Goal: Transaction & Acquisition: Purchase product/service

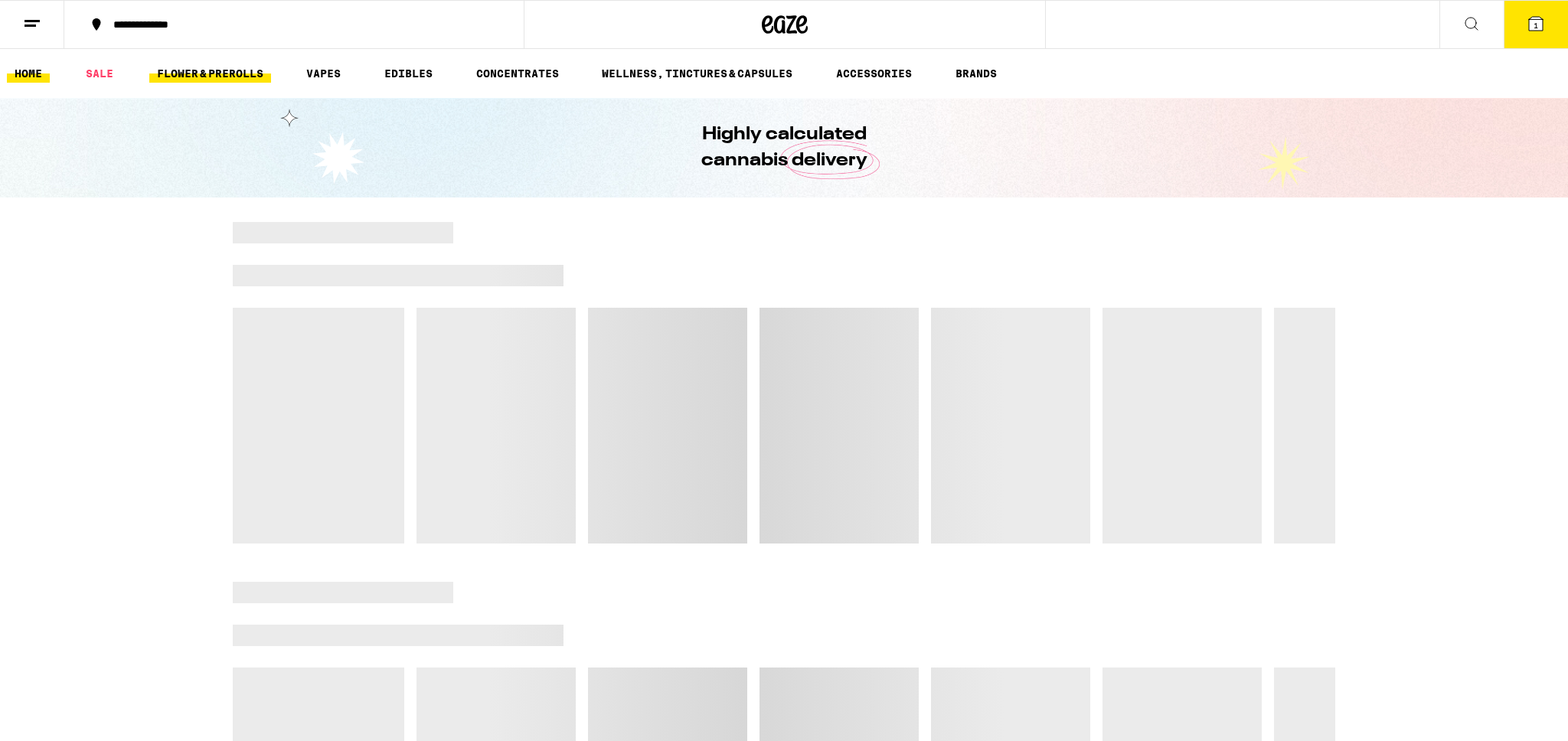
click at [249, 75] on link "FLOWER & PREROLLS" at bounding box center [210, 73] width 122 height 18
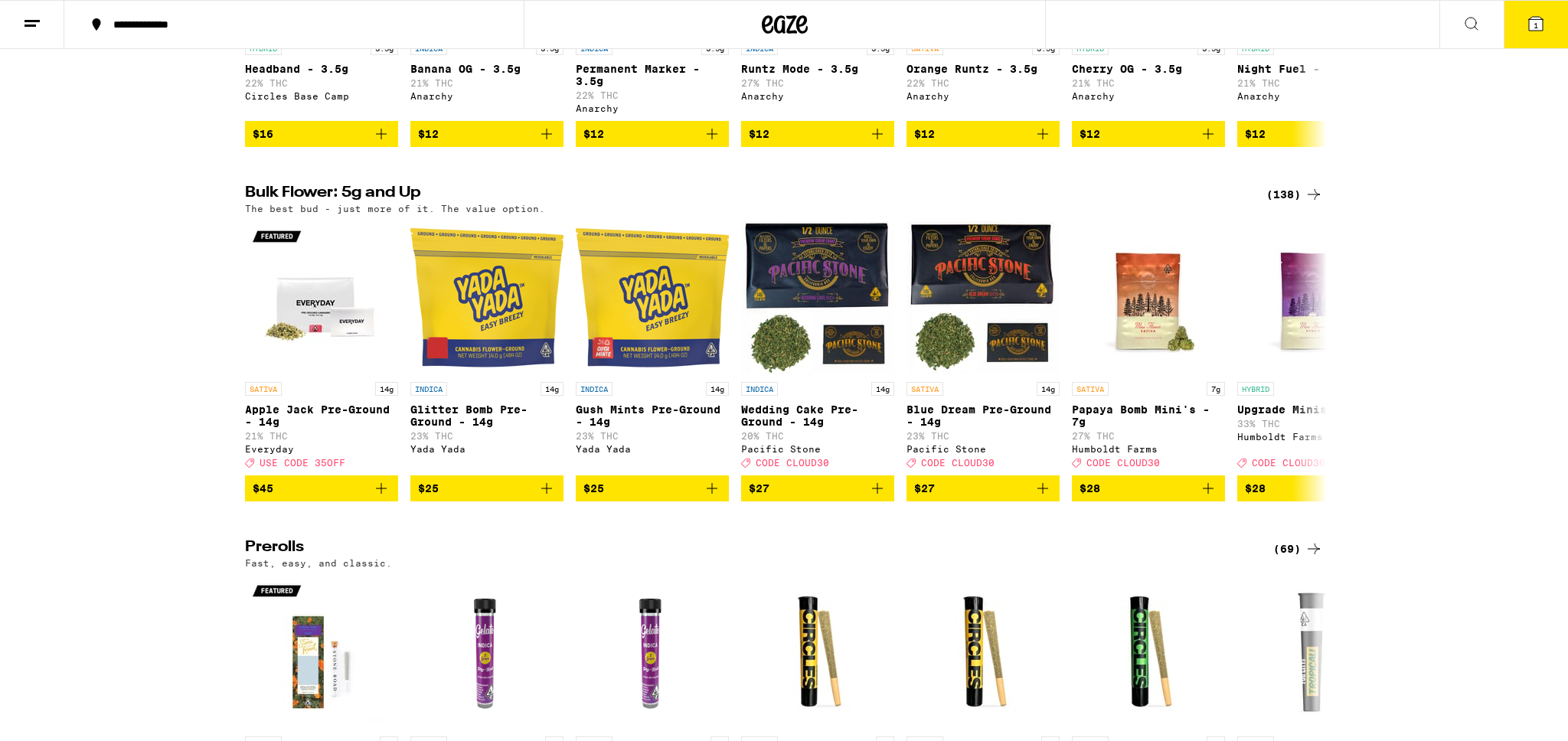
scroll to position [375, 0]
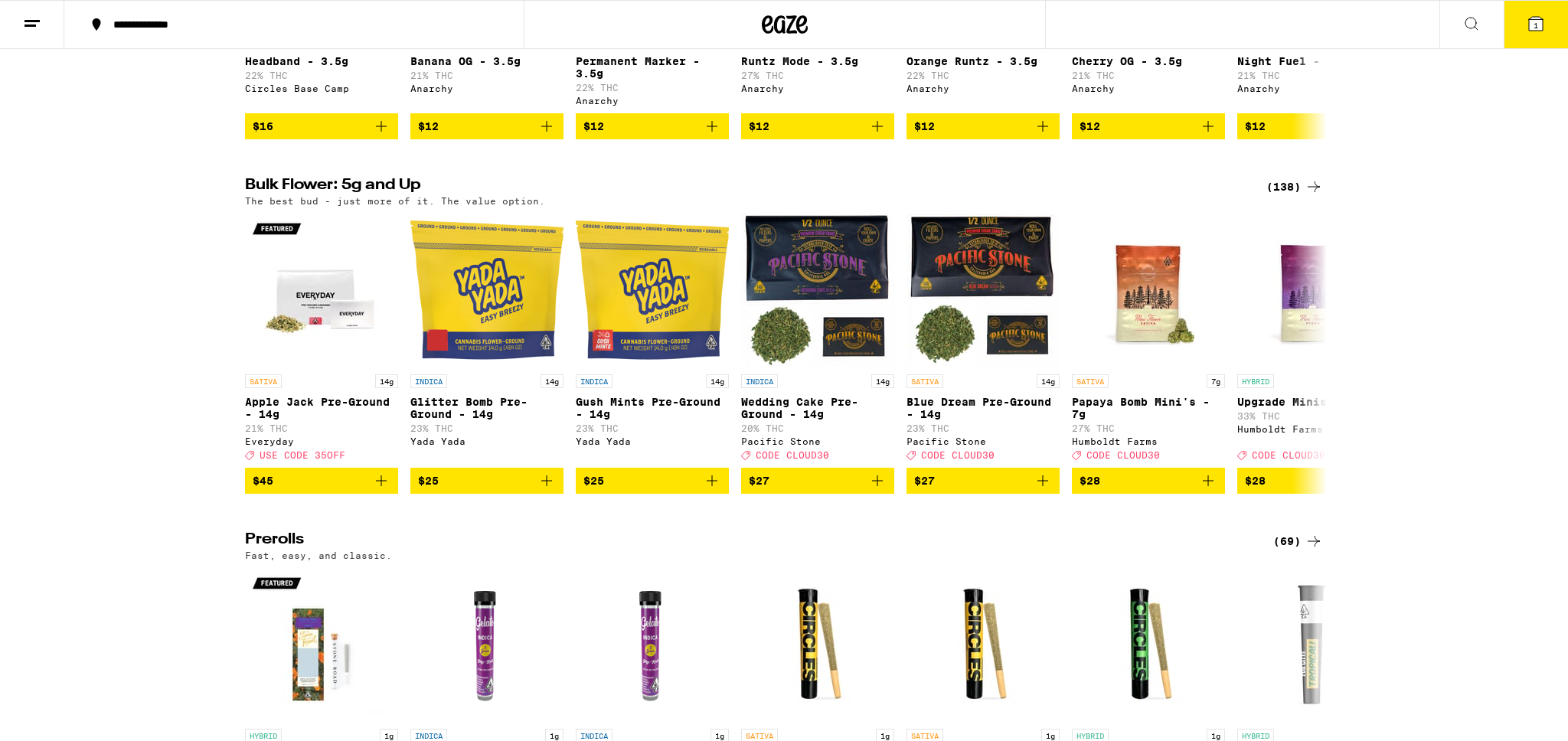
click at [1285, 196] on div "(138)" at bounding box center [1294, 186] width 57 height 18
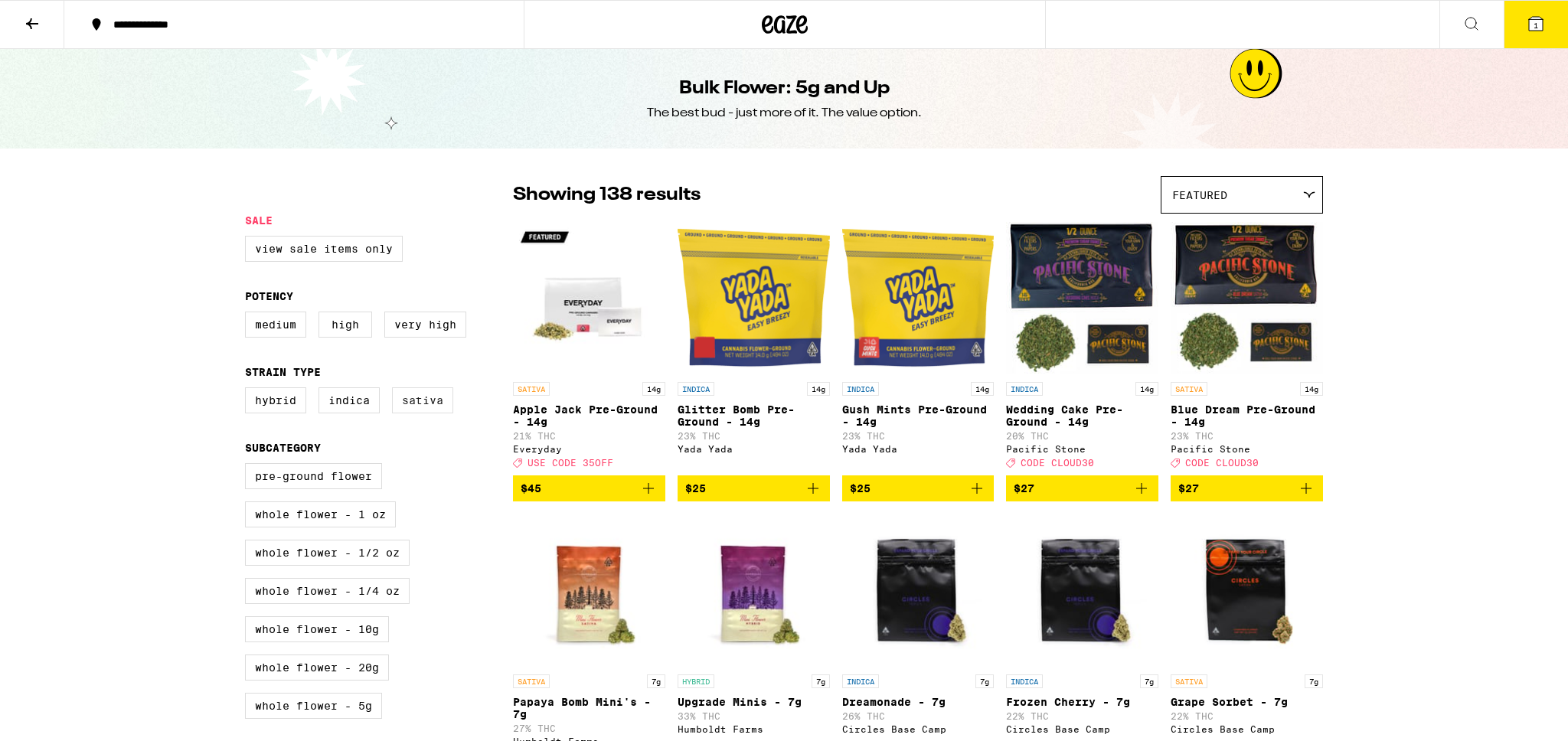
click at [416, 404] on label "Sativa" at bounding box center [422, 400] width 62 height 26
click at [249, 390] on input "Sativa" at bounding box center [248, 389] width 1 height 1
checkbox input "true"
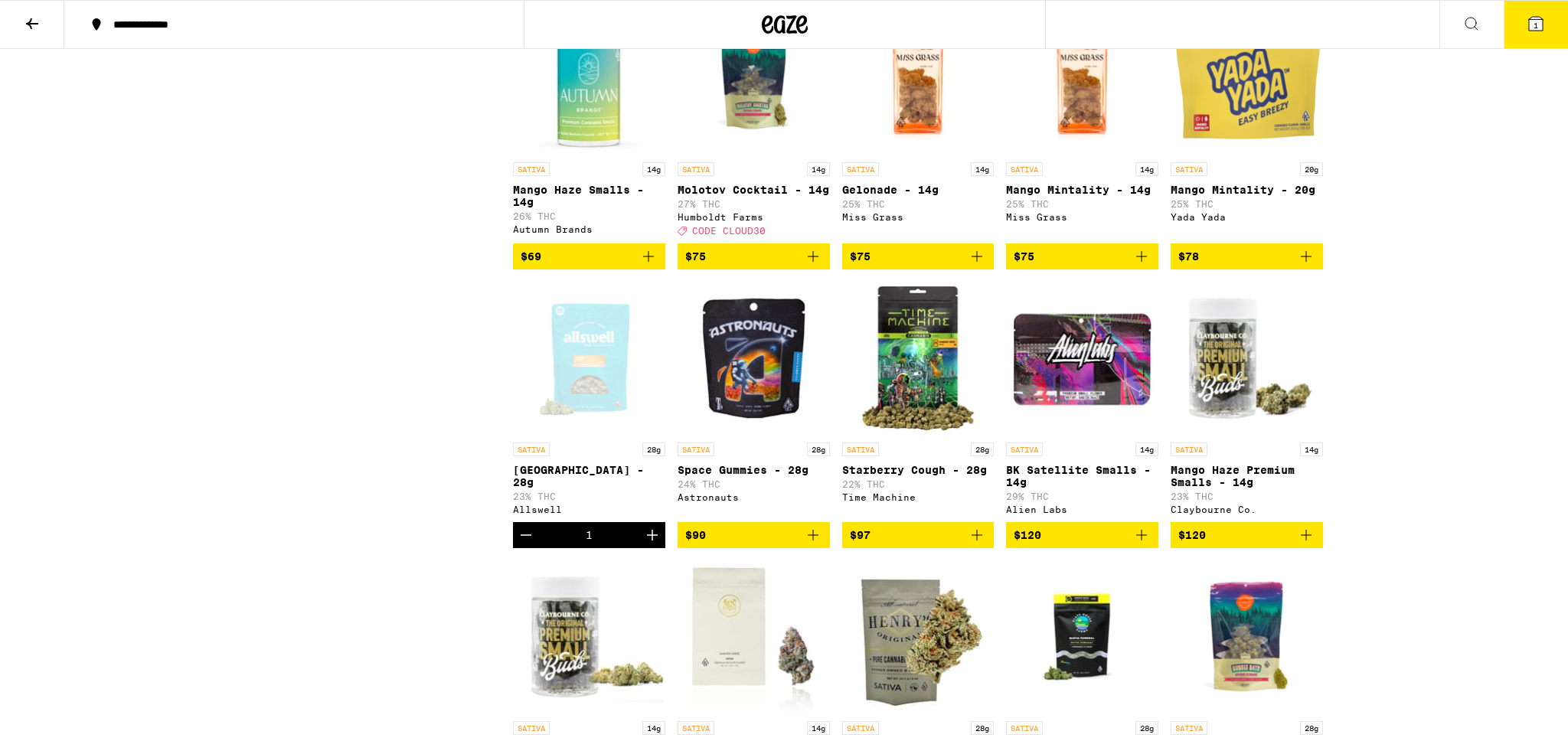
scroll to position [1986, 0]
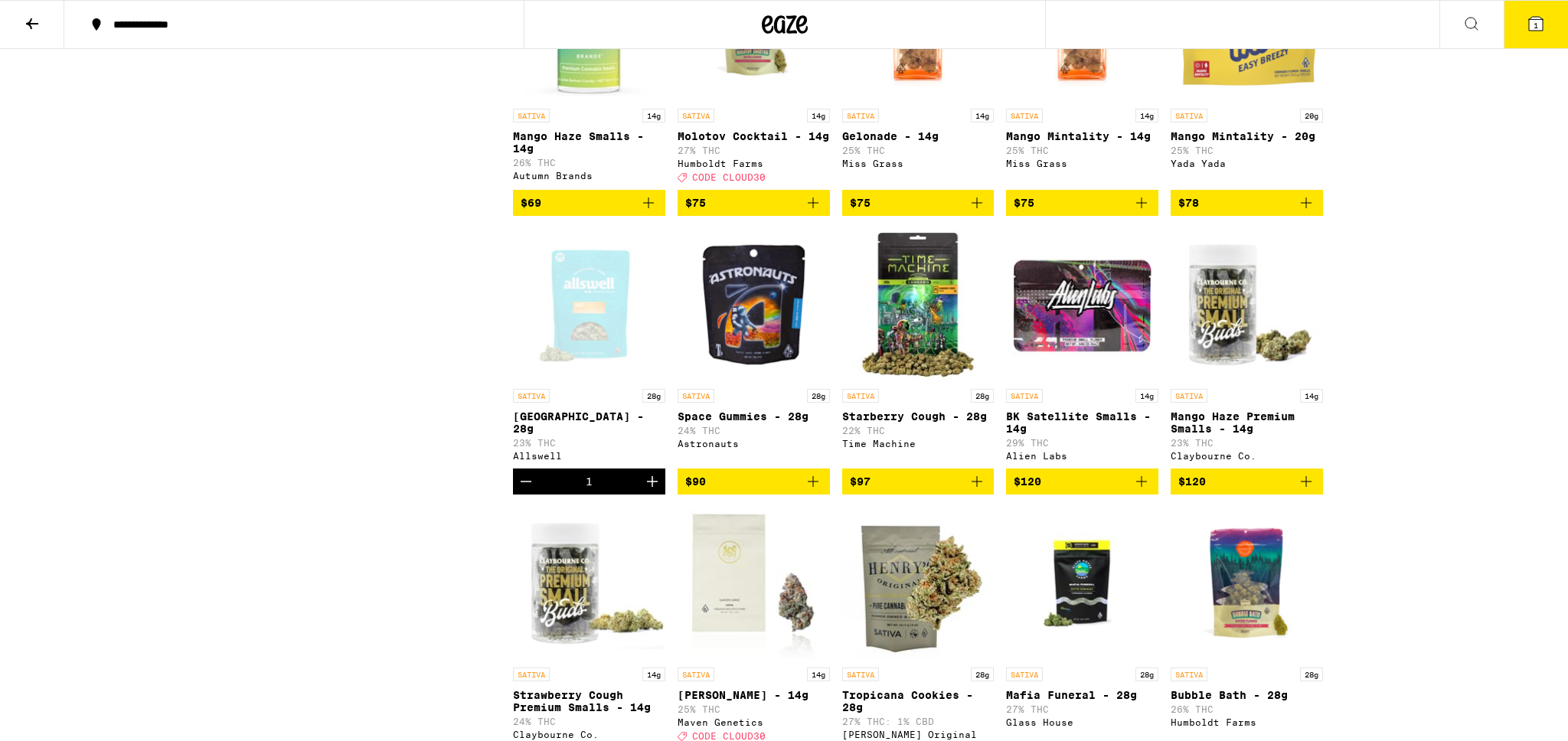
click at [523, 490] on icon "Decrement" at bounding box center [526, 481] width 18 height 18
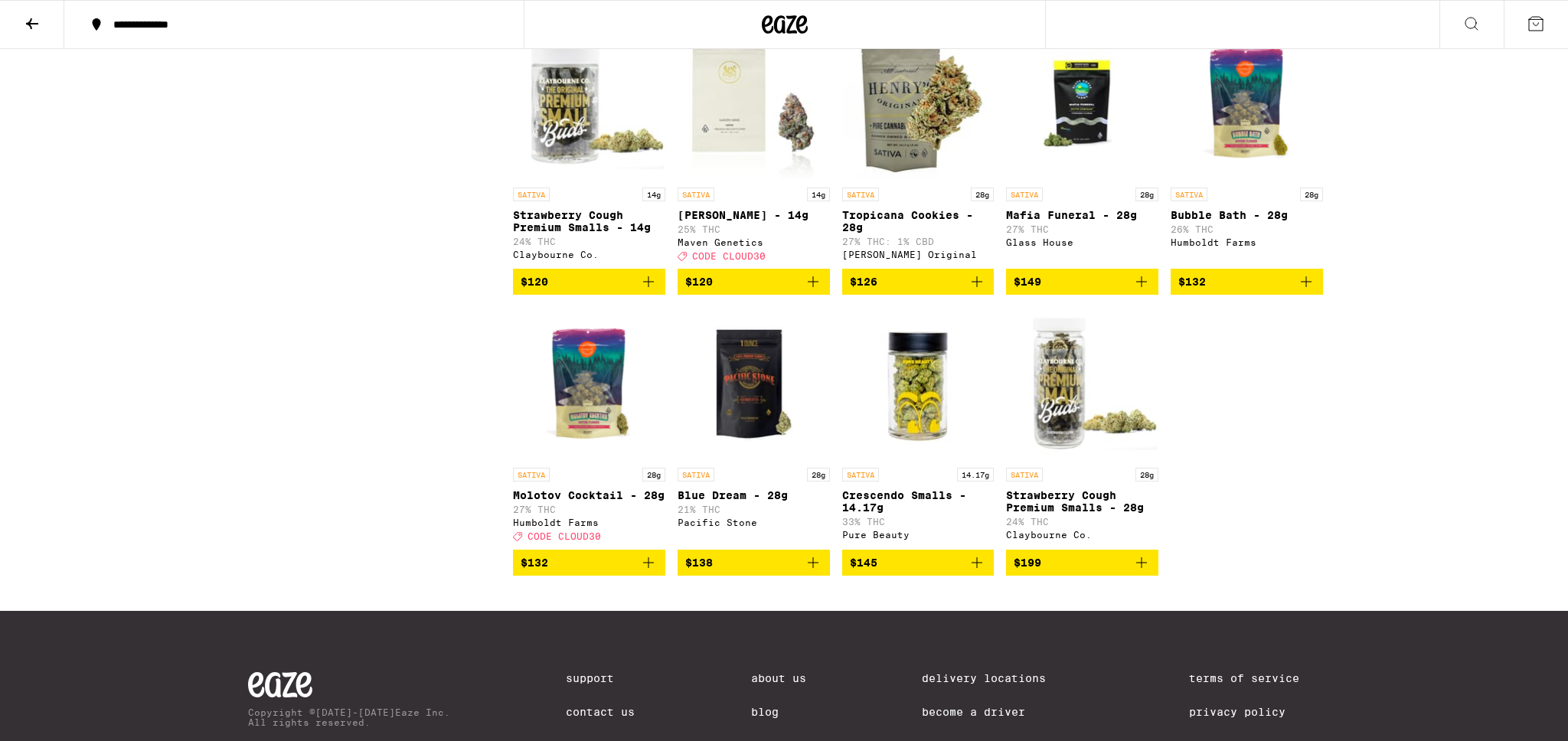
scroll to position [2470, 0]
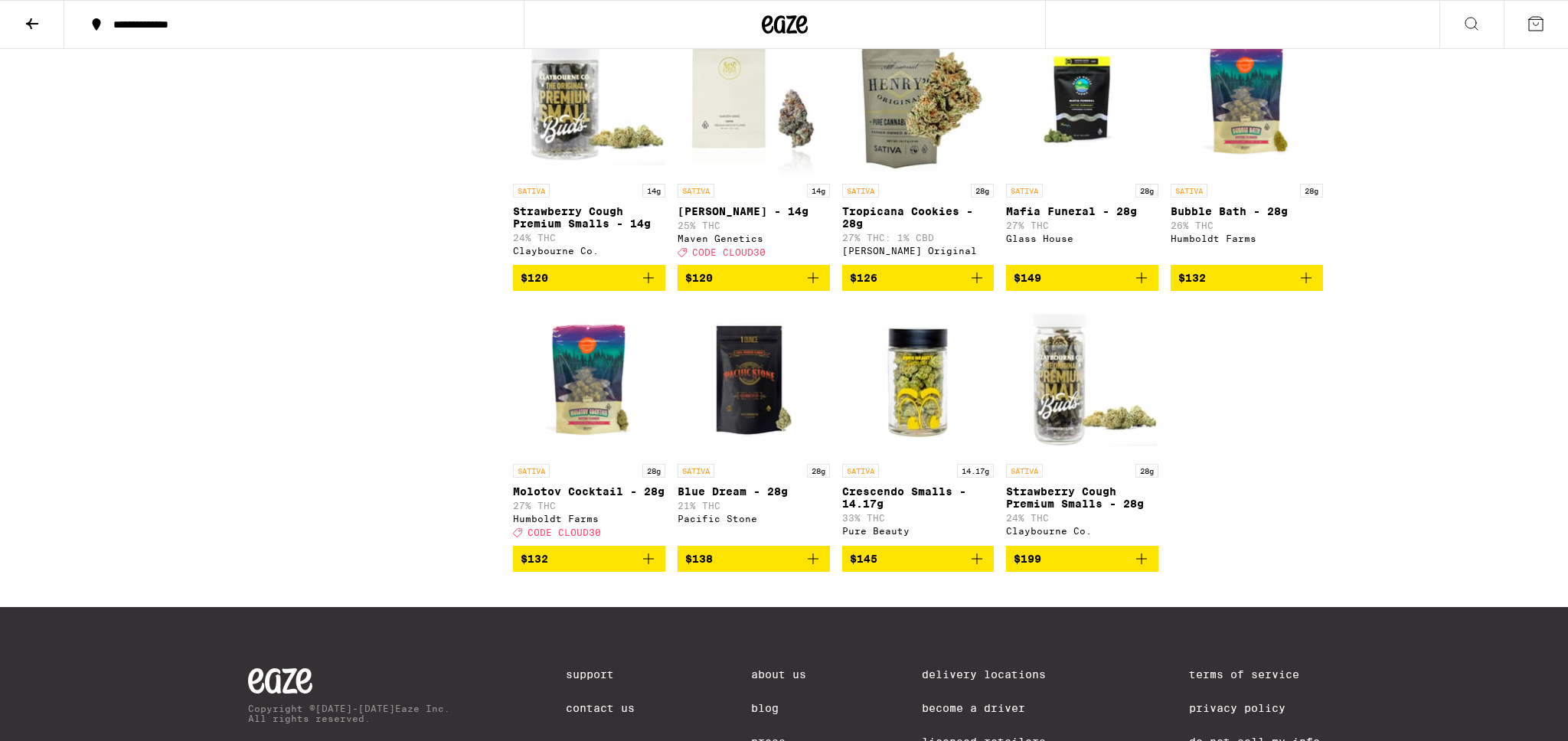
click at [596, 456] on img "Open page for Molotov Cocktail - 28g from Humboldt Farms" at bounding box center [588, 380] width 152 height 153
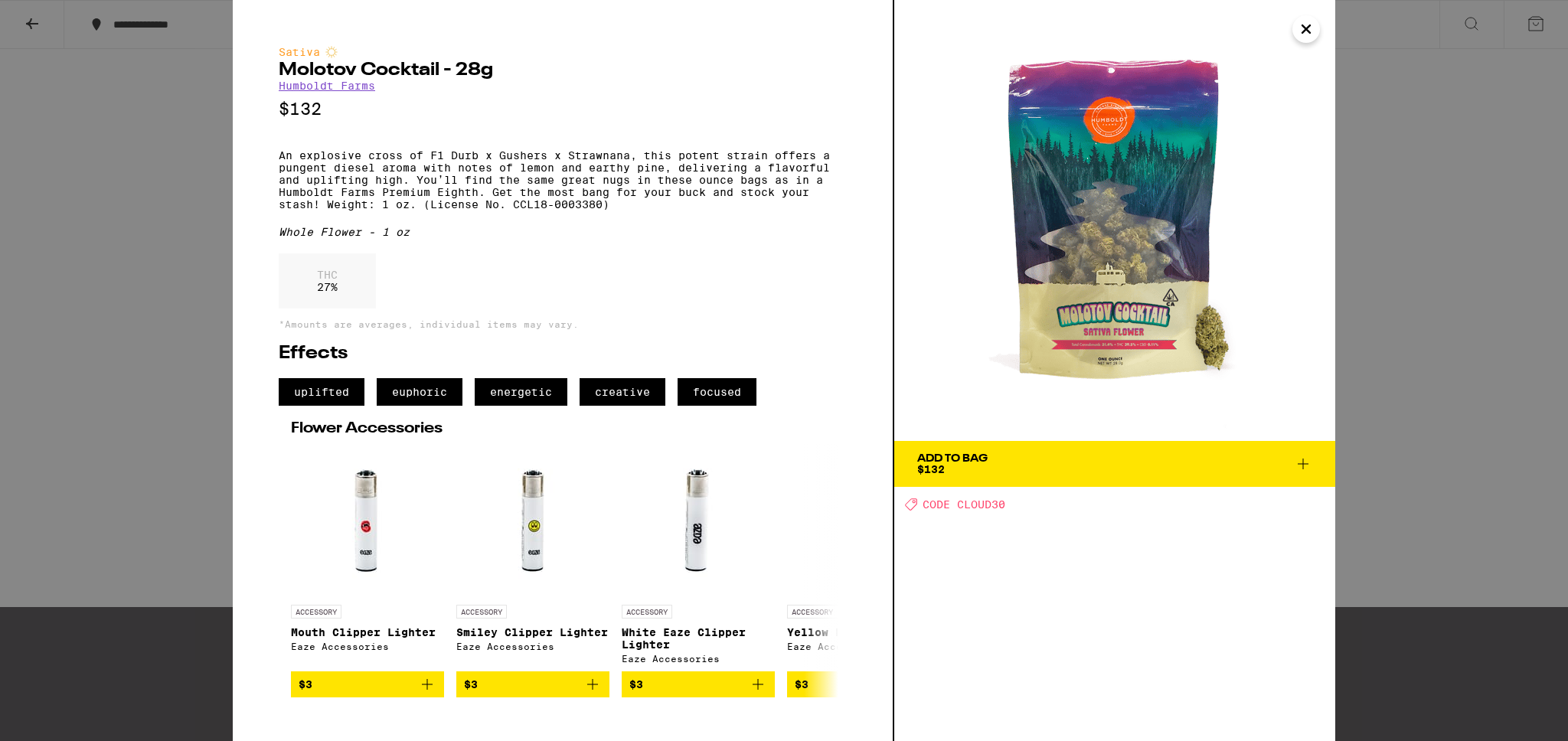
click at [206, 261] on div "Sativa Molotov Cocktail - 28g Humboldt Farms $132 An explosive cross of F1 Durb…" at bounding box center [784, 370] width 1568 height 741
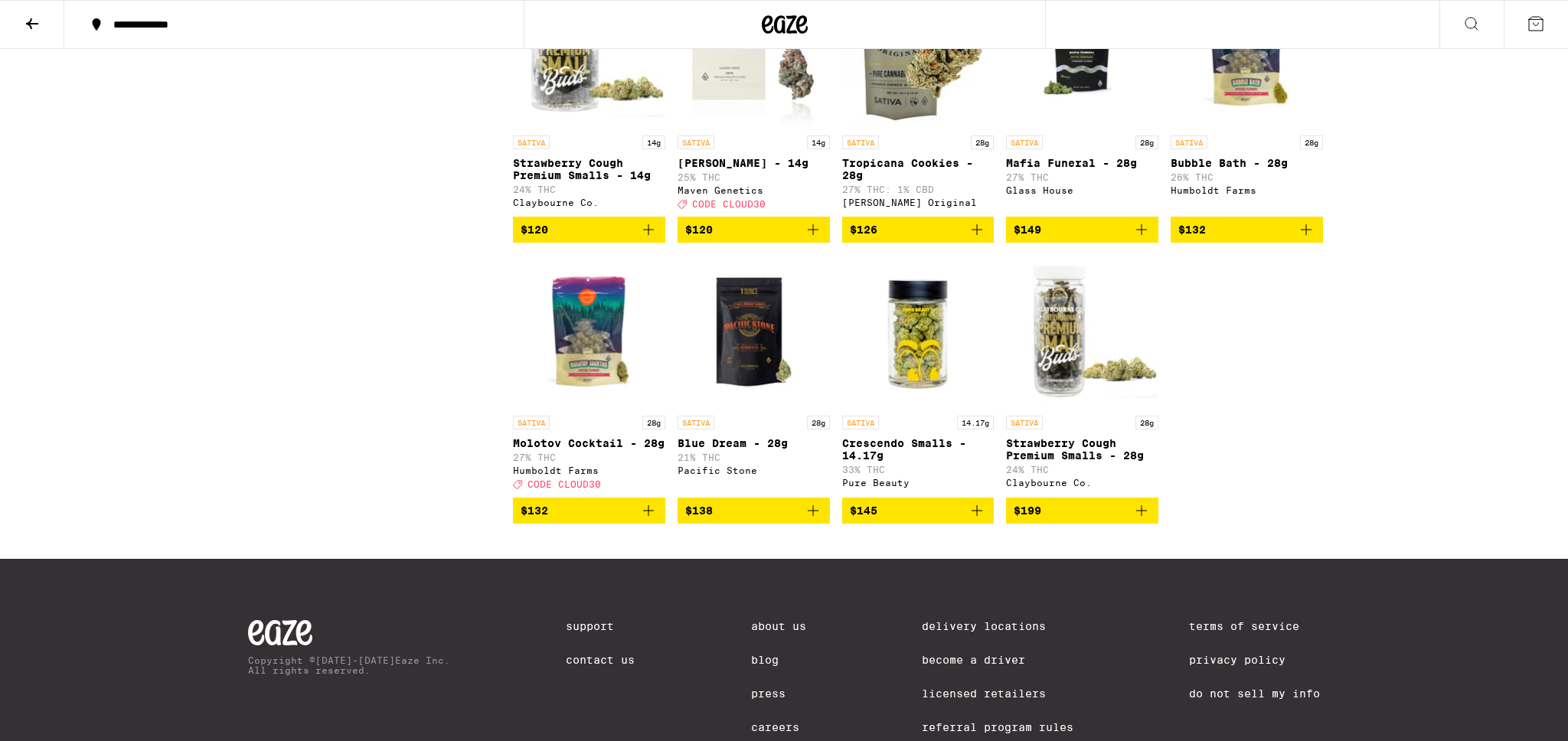
scroll to position [2520, 0]
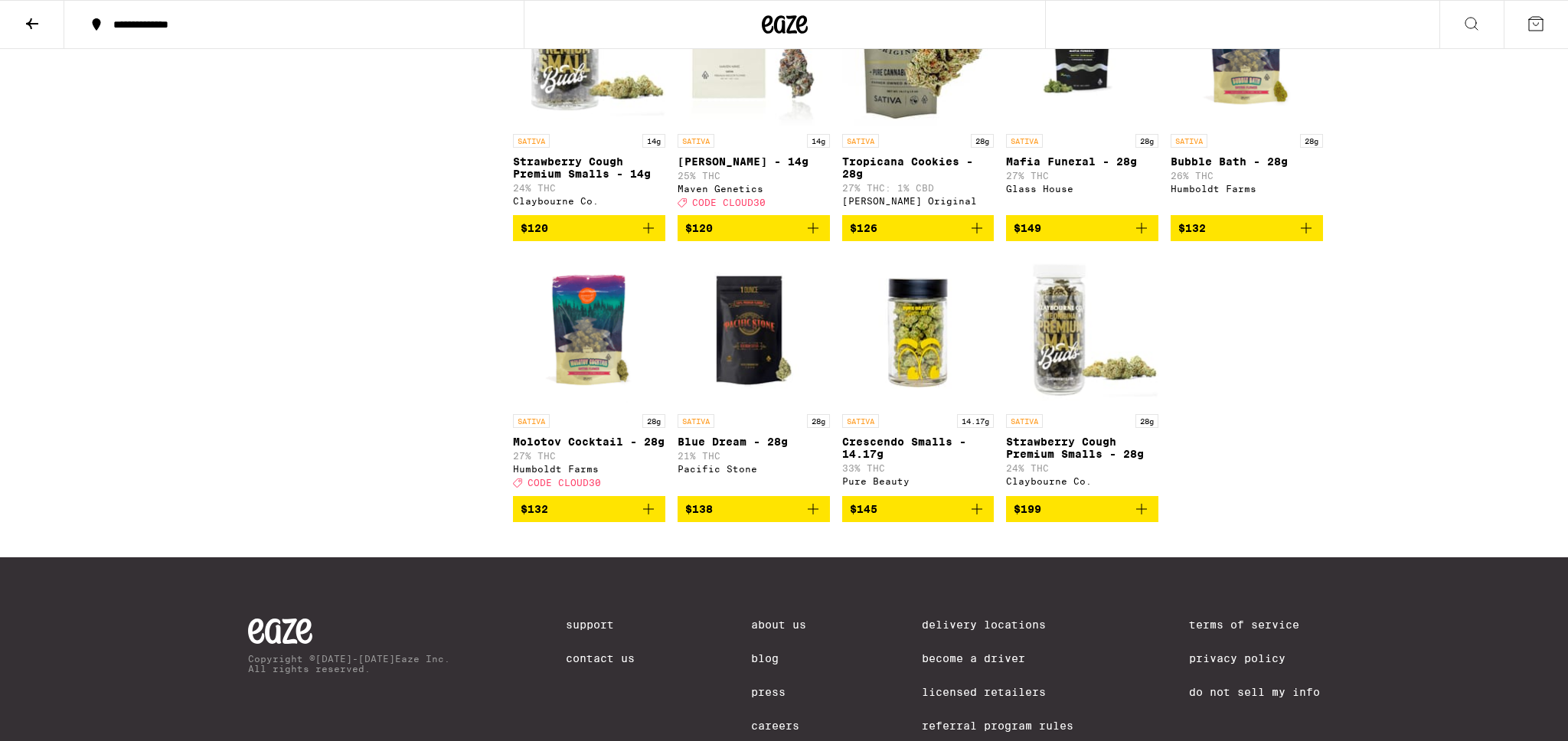
click at [645, 518] on icon "Add to bag" at bounding box center [648, 509] width 18 height 18
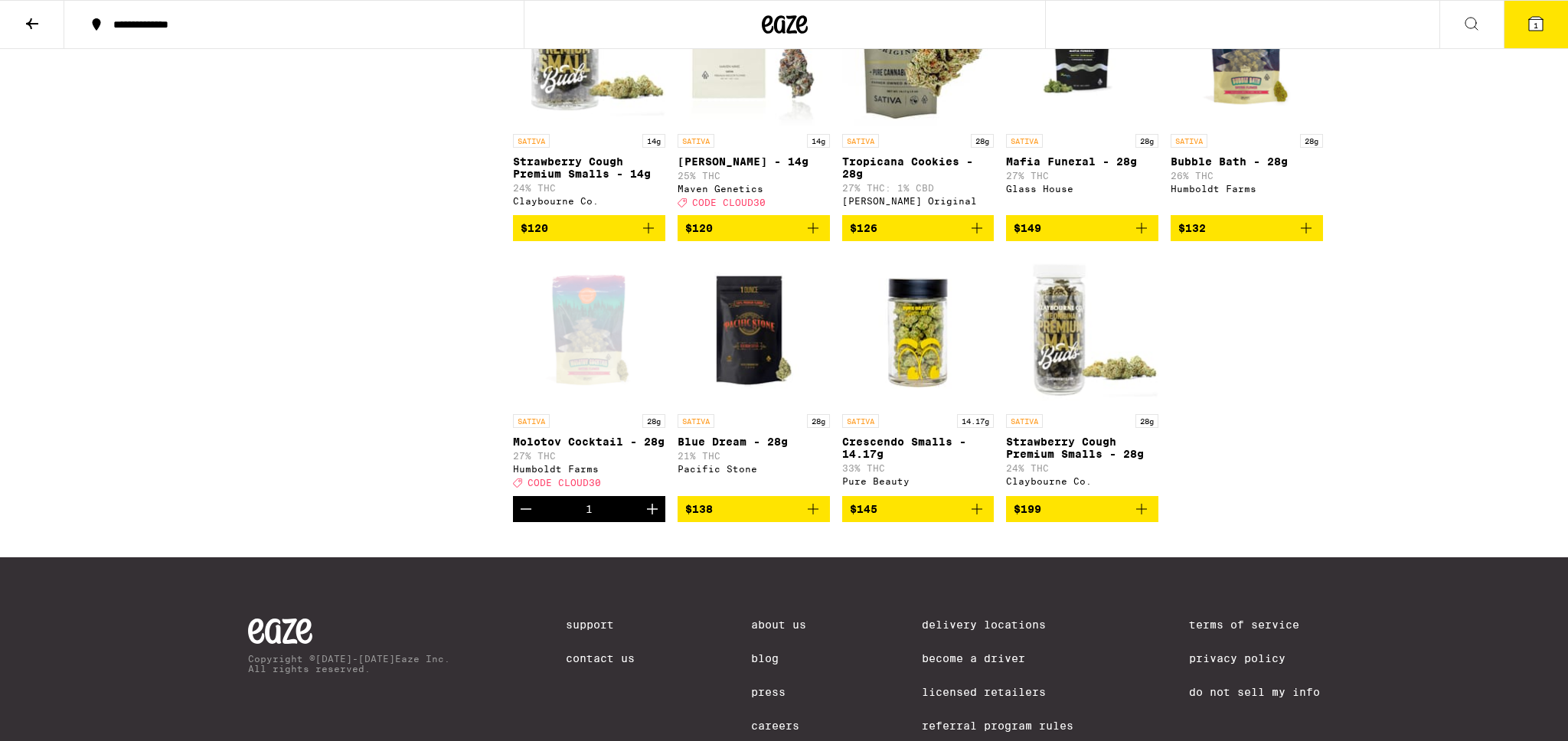
click at [1539, 28] on icon at bounding box center [1535, 23] width 14 height 14
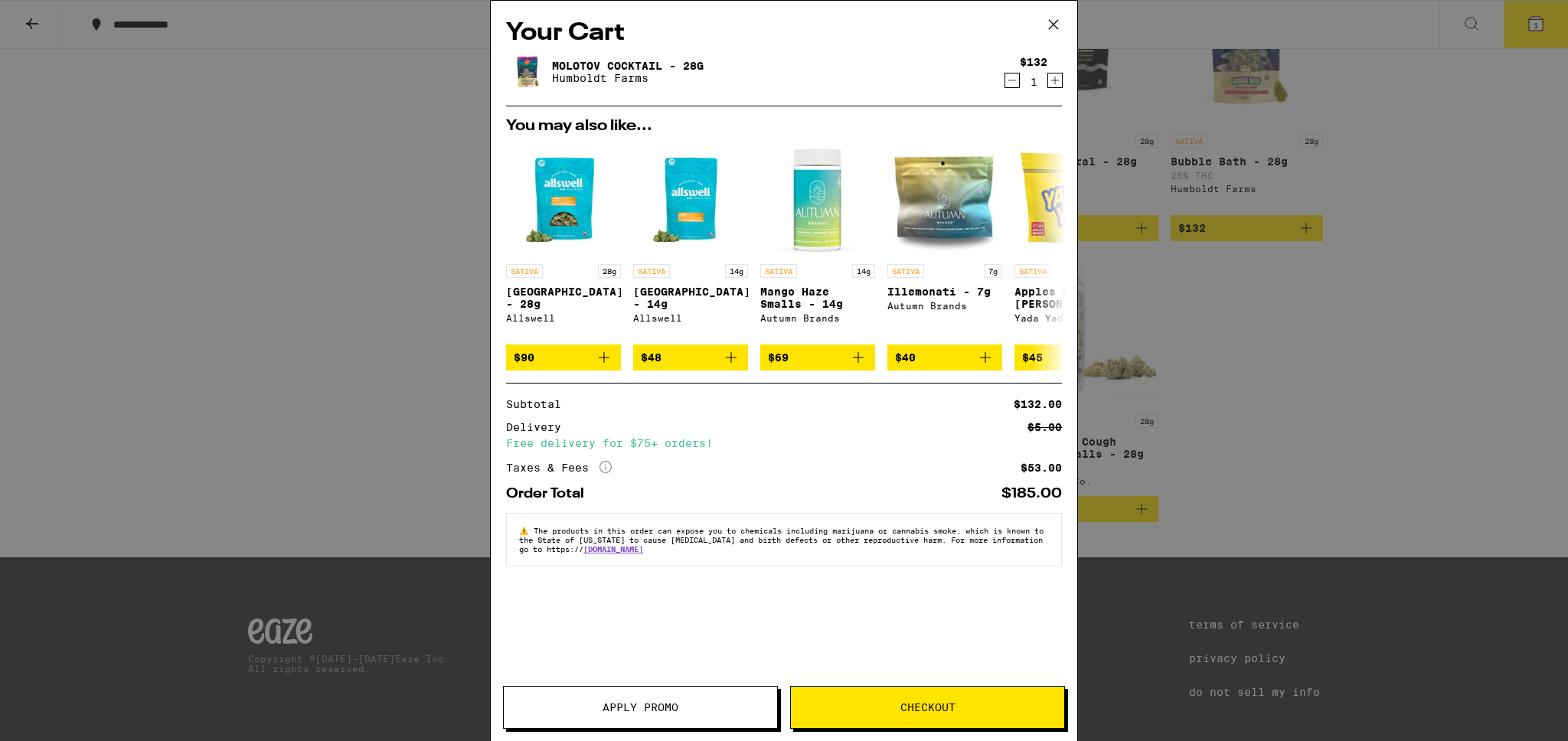
click at [672, 706] on span "Apply Promo" at bounding box center [640, 706] width 76 height 11
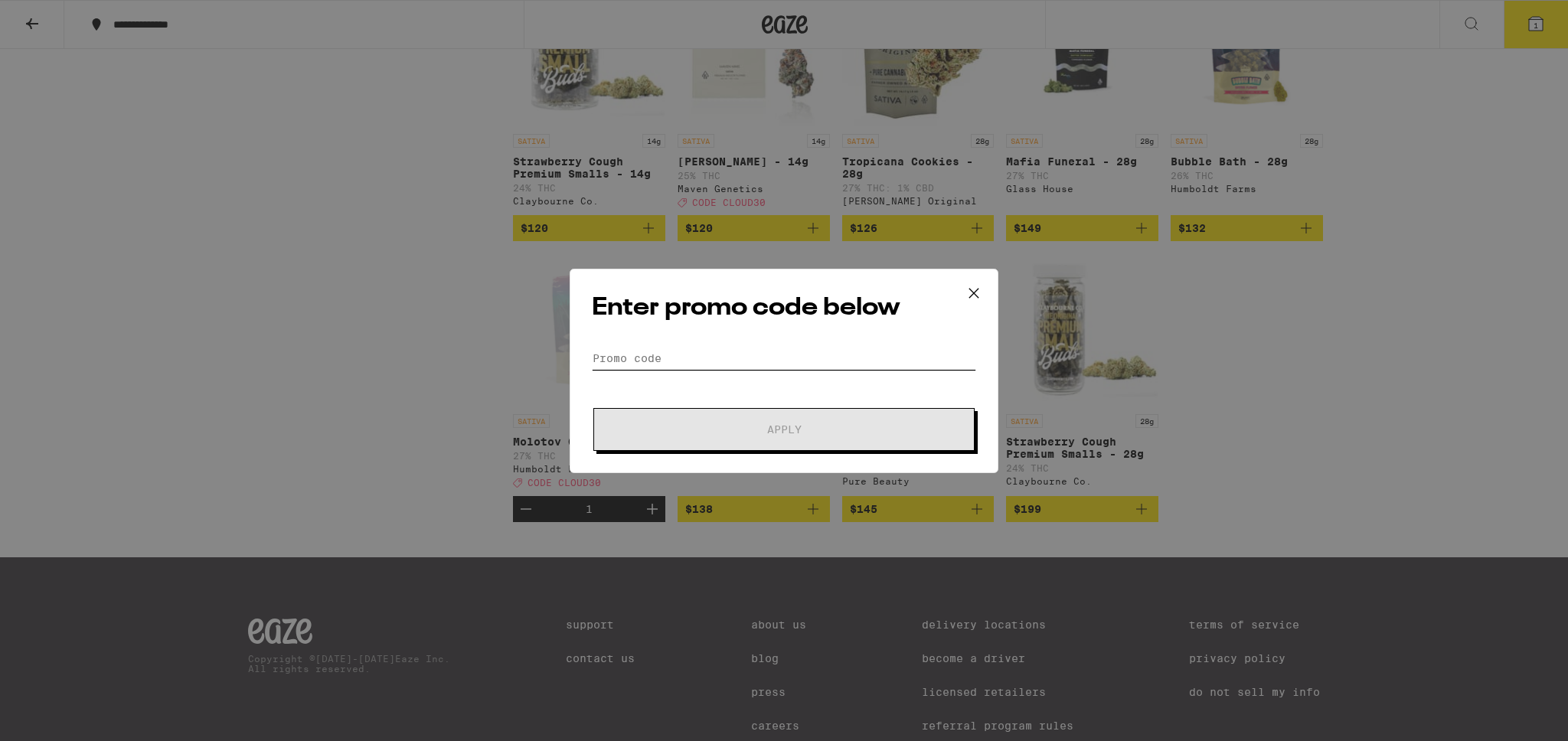
click at [696, 352] on input "Promo Code" at bounding box center [784, 358] width 385 height 23
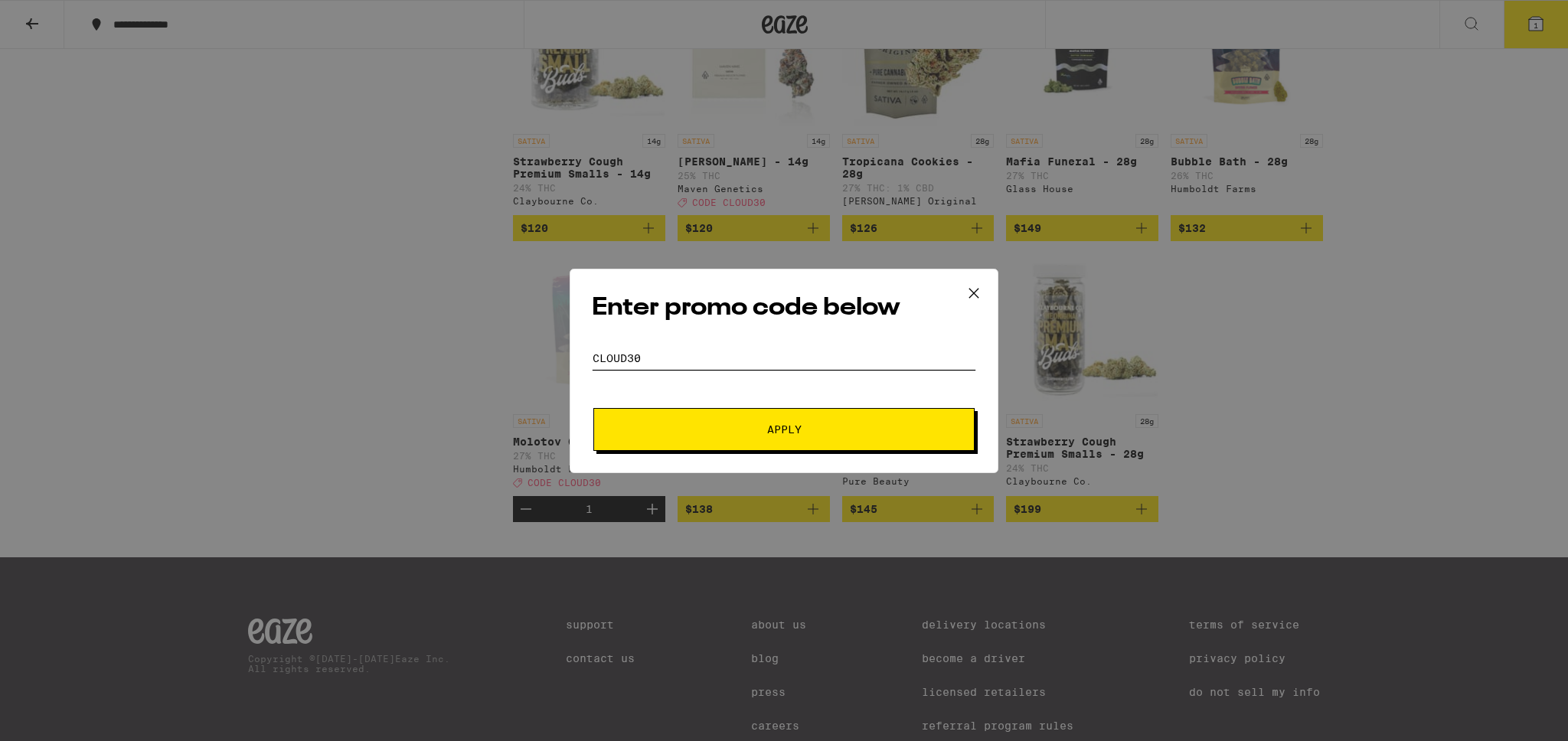
type input "CLOUD30"
click at [593, 407] on button "Apply" at bounding box center [784, 429] width 381 height 43
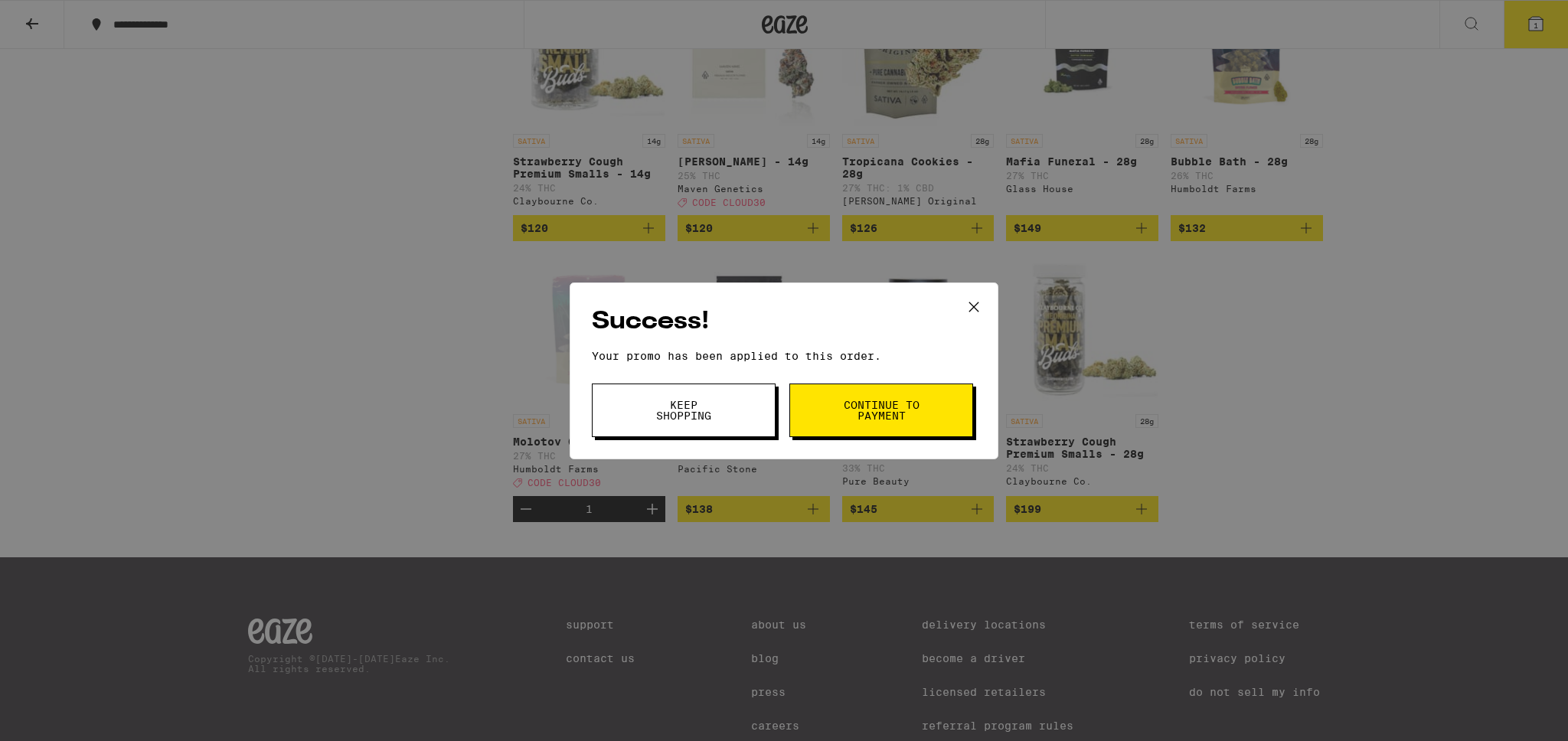
click at [743, 418] on button "Keep Shopping" at bounding box center [684, 410] width 184 height 53
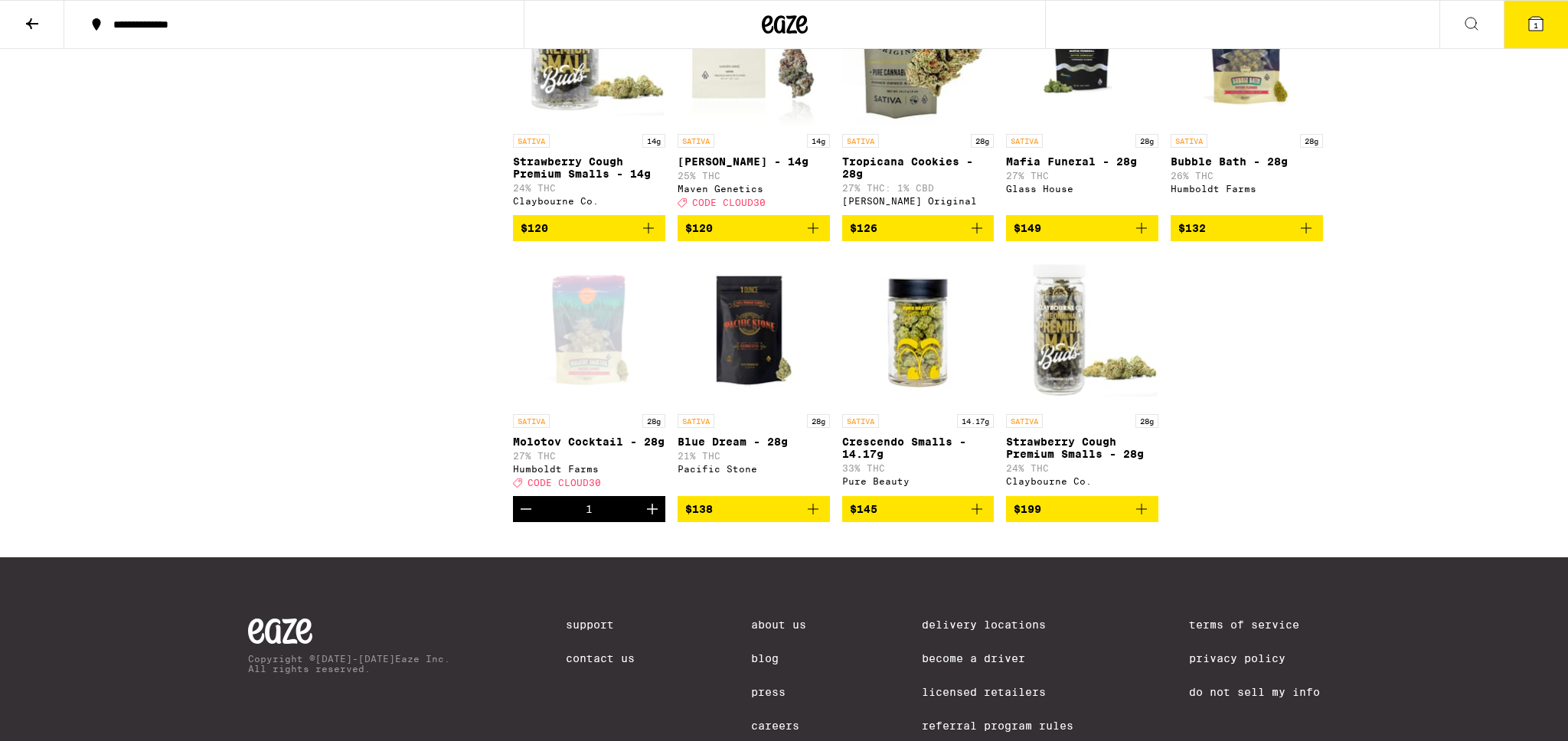
click at [1529, 28] on icon at bounding box center [1535, 23] width 14 height 14
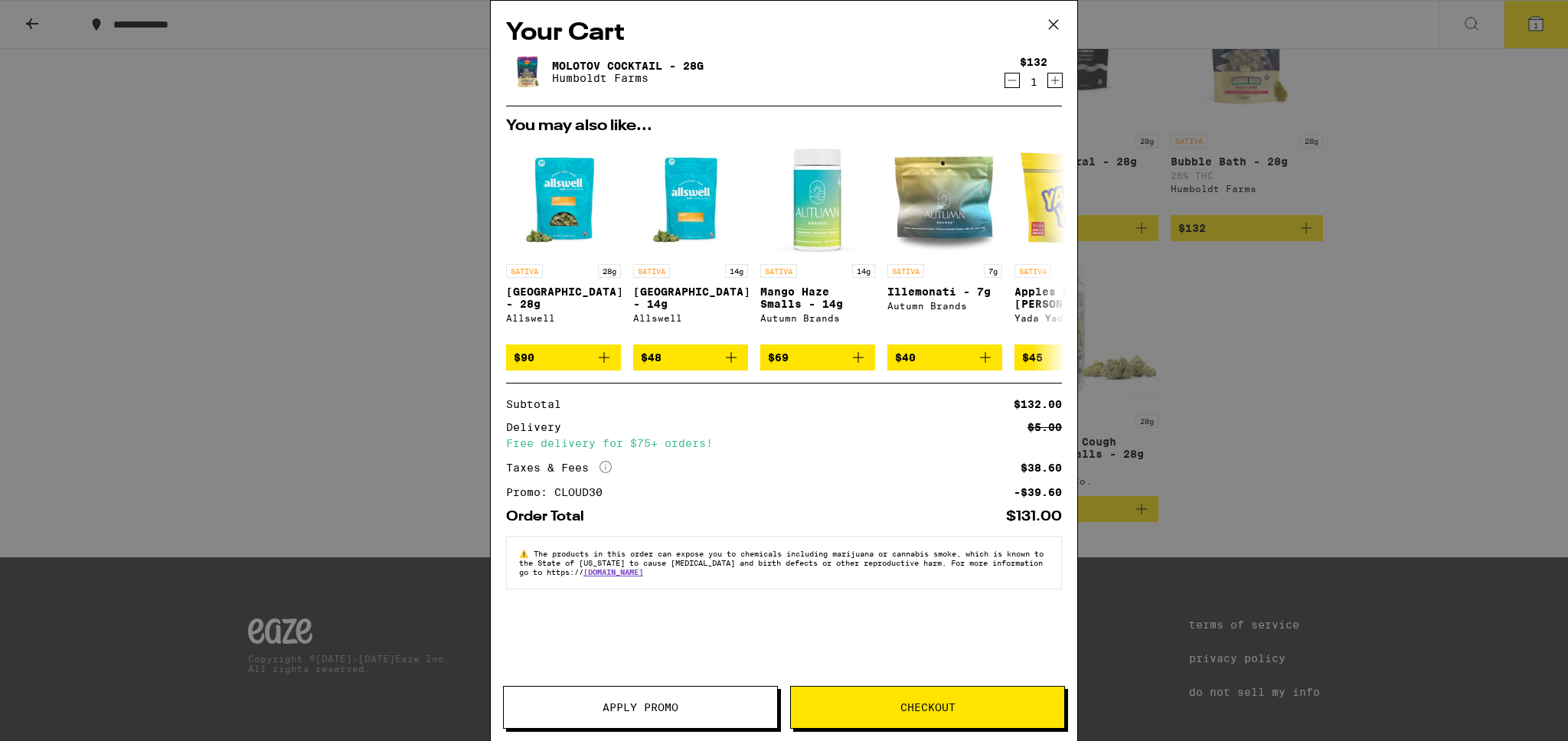
click at [896, 712] on button "Checkout" at bounding box center [927, 707] width 274 height 43
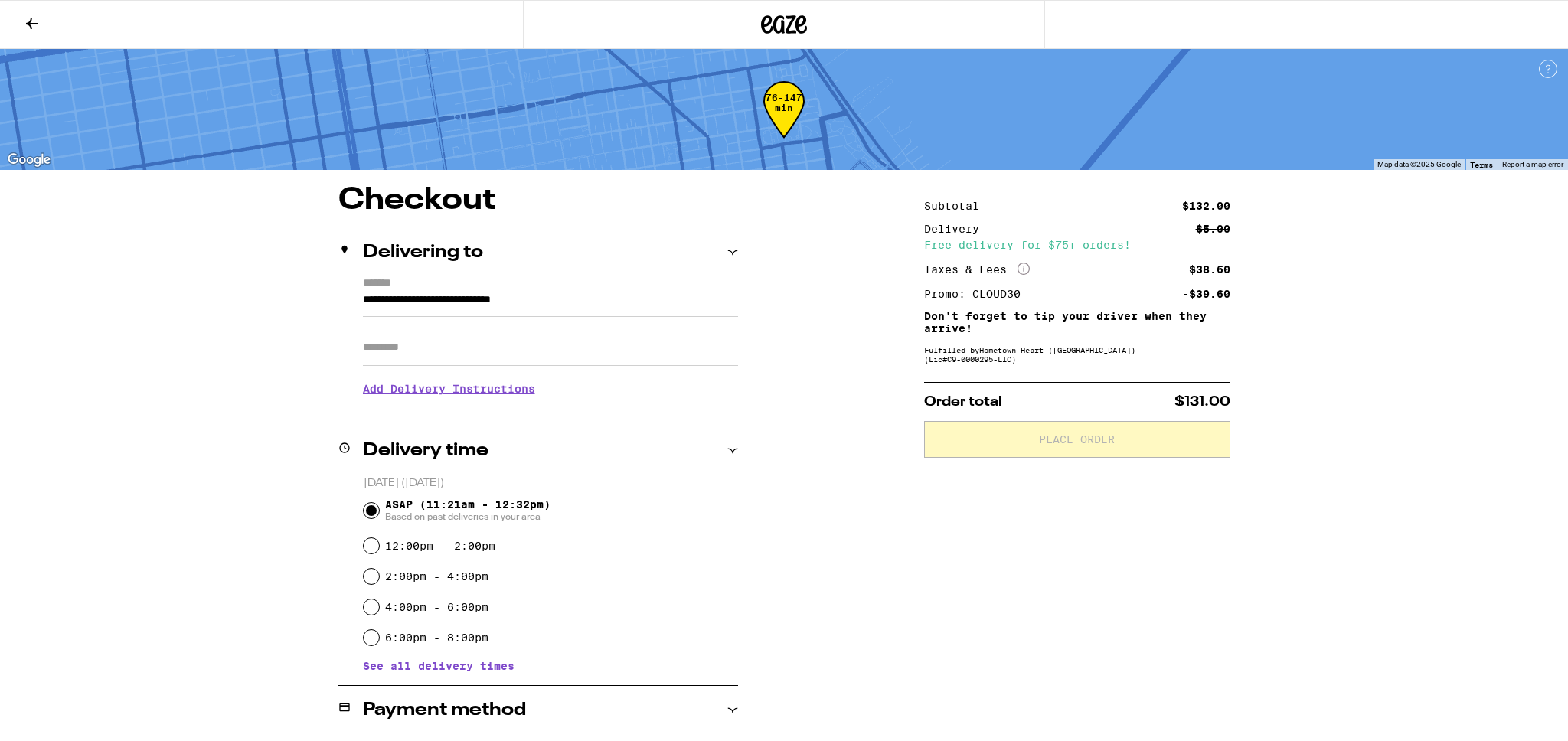
click at [492, 355] on input "Apt/Suite" at bounding box center [551, 347] width 375 height 37
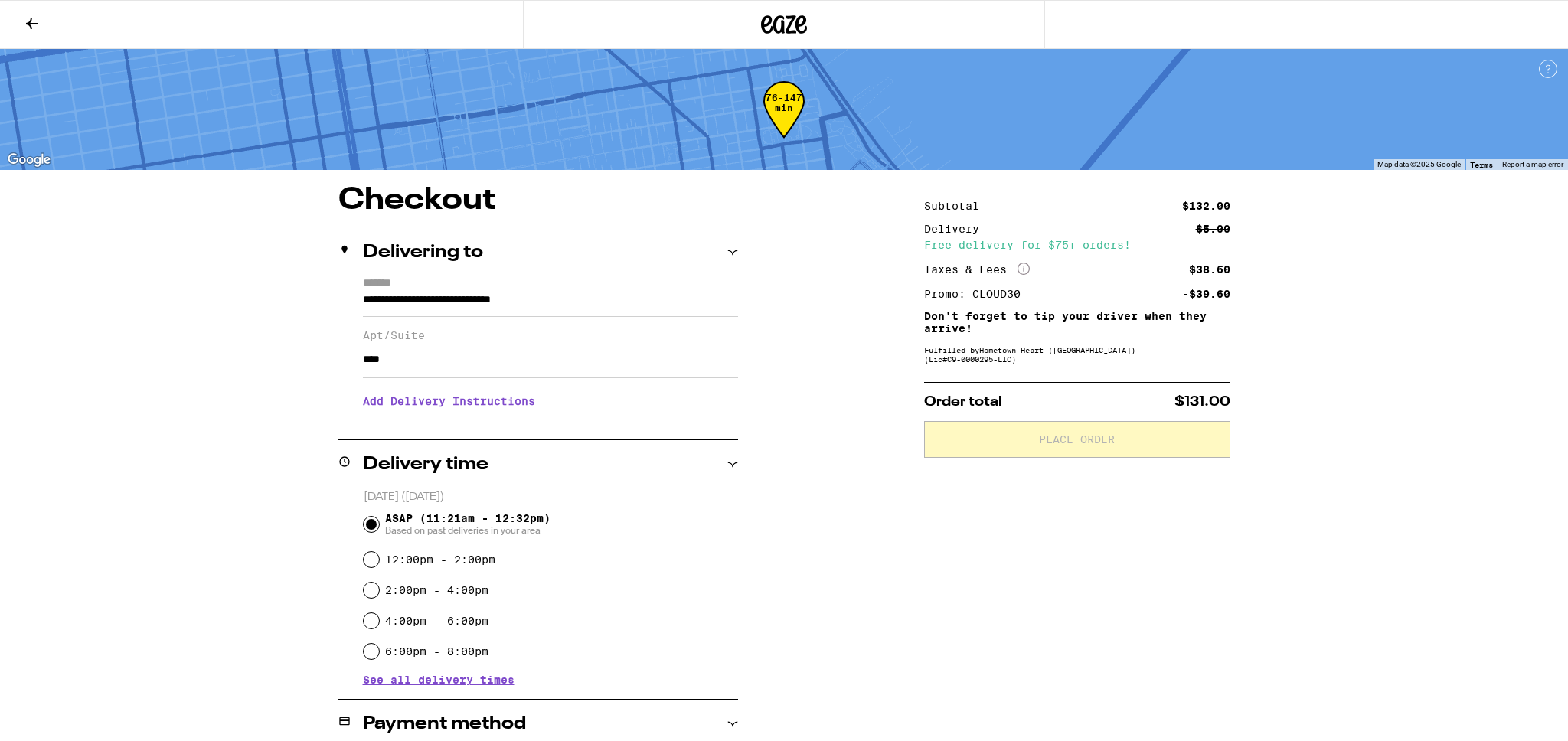
type input "****"
click at [415, 407] on h3 "Add Delivery Instructions" at bounding box center [551, 401] width 375 height 35
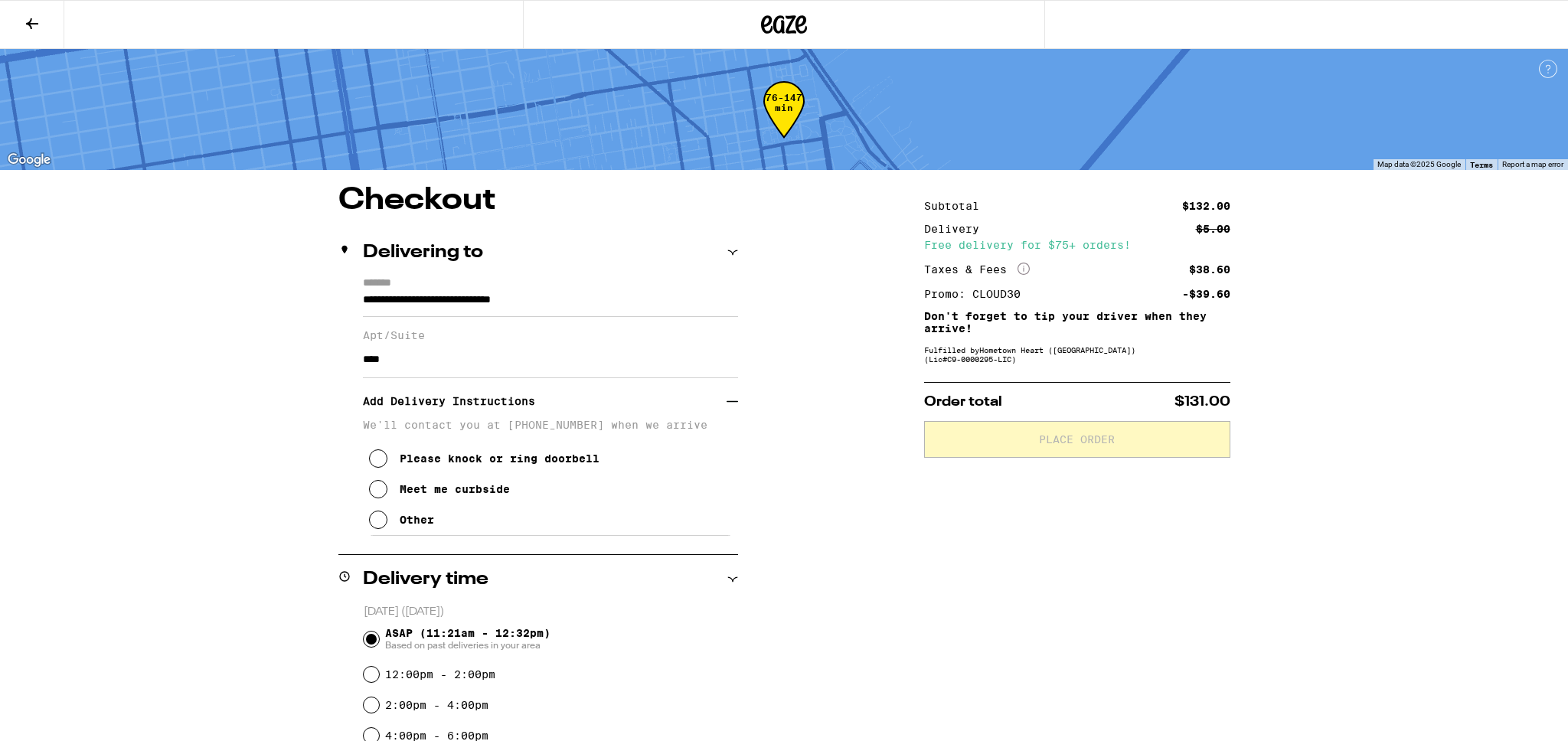
click at [378, 526] on icon at bounding box center [378, 519] width 18 height 18
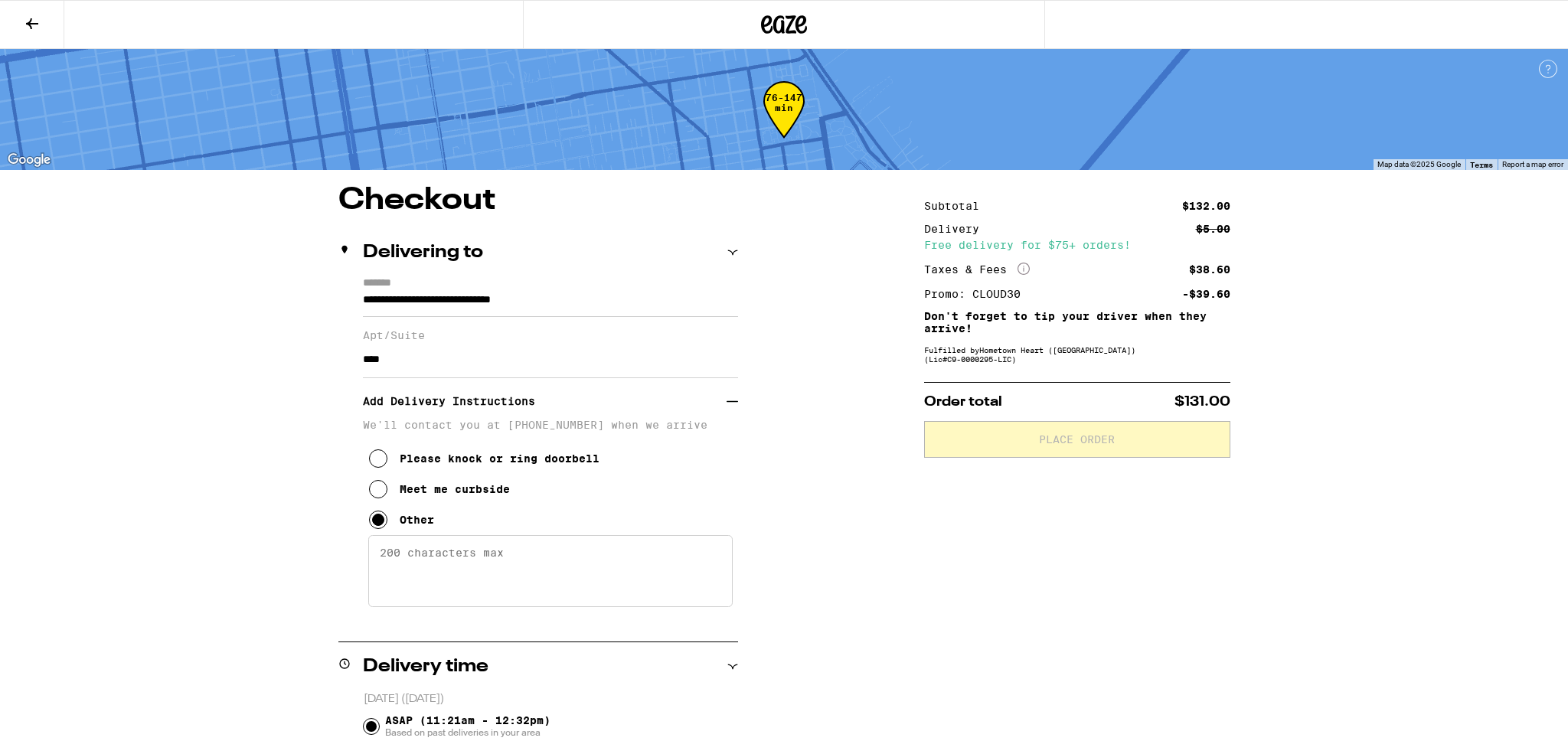
click at [422, 570] on textarea "Enter any other delivery instructions you want driver to know" at bounding box center [550, 571] width 364 height 72
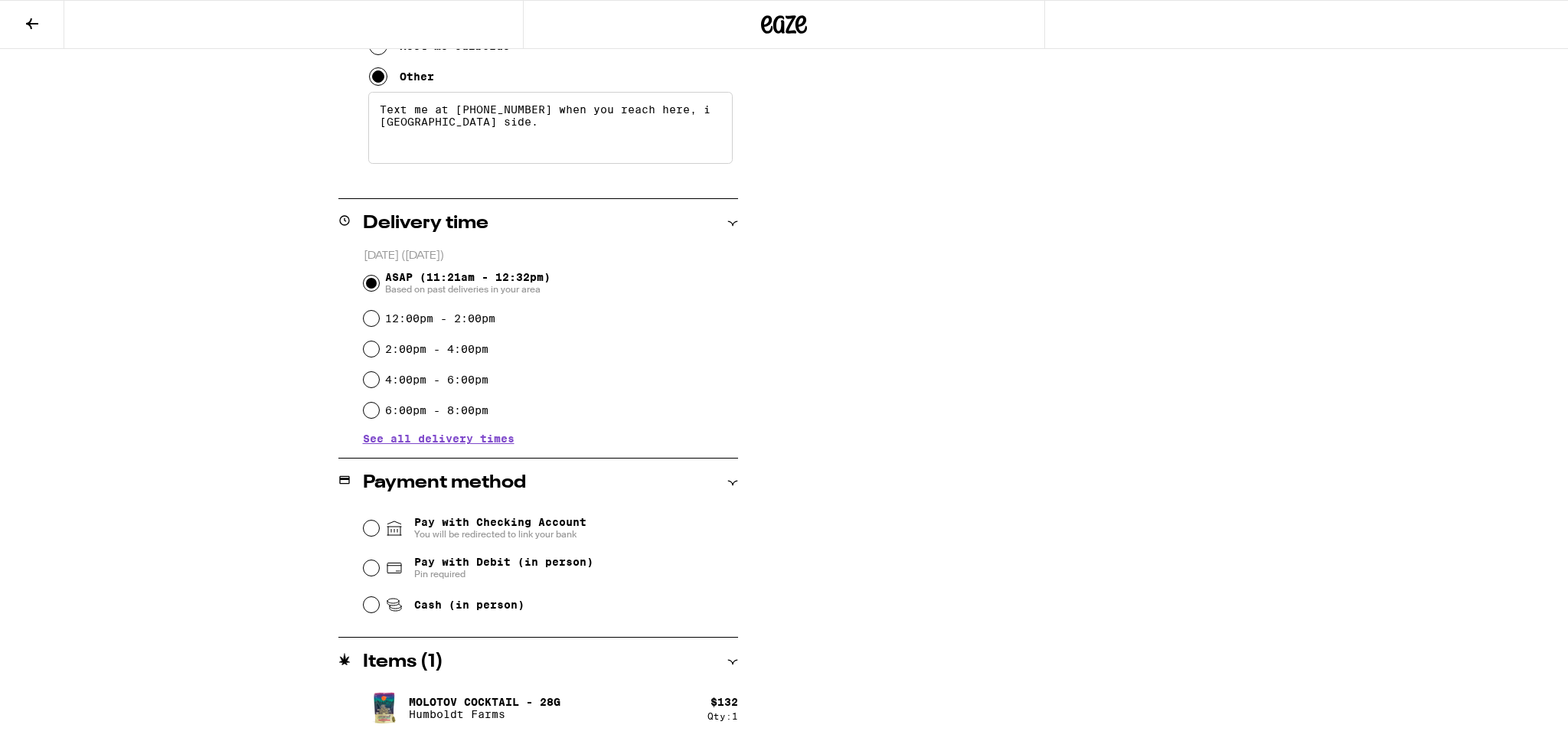
scroll to position [442, 0]
type textarea "Text me at [PHONE_NUMBER] when you reach here, i [GEOGRAPHIC_DATA] side."
click at [370, 571] on input "Pay with Debit (in person) Pin required" at bounding box center [371, 568] width 16 height 16
radio input "true"
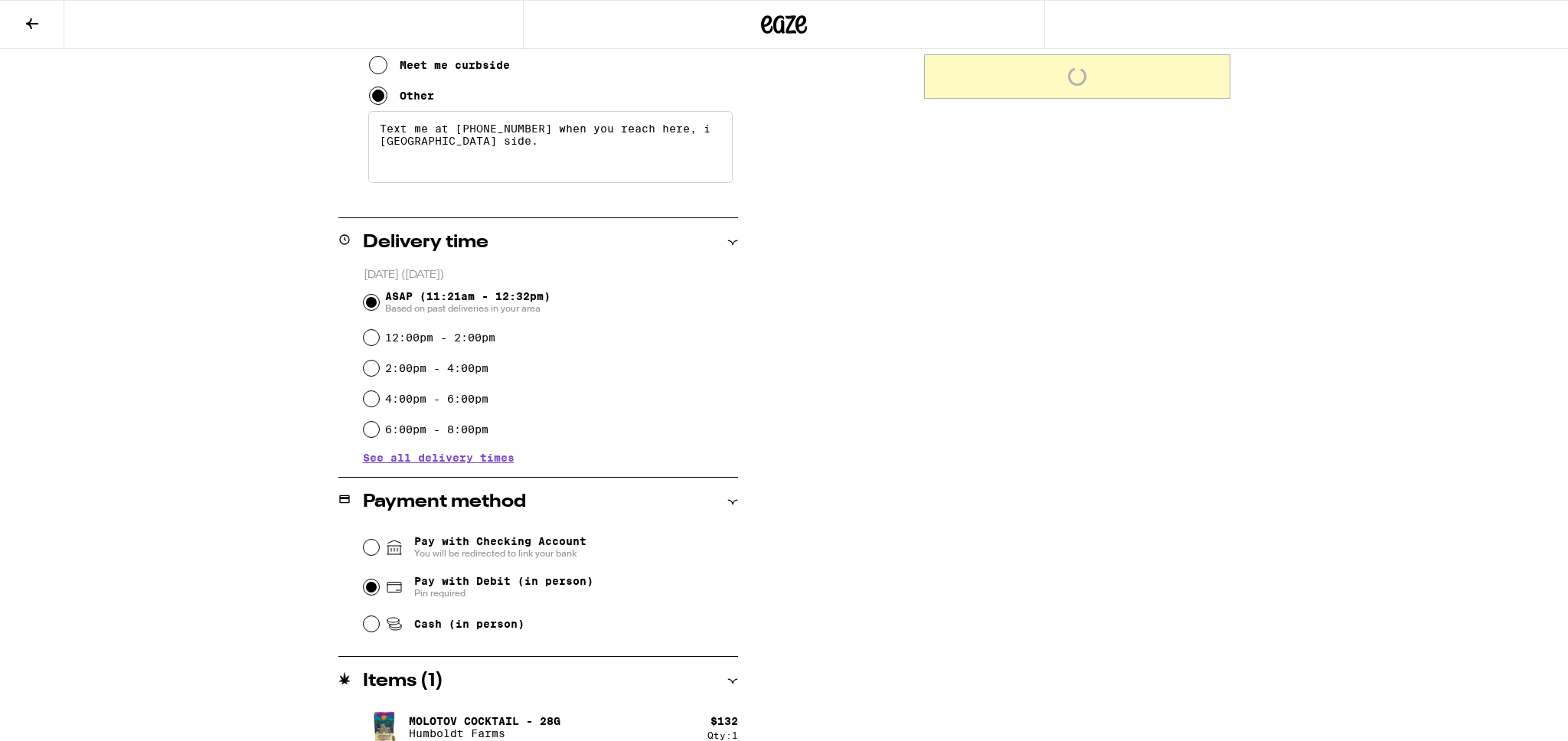
scroll to position [0, 0]
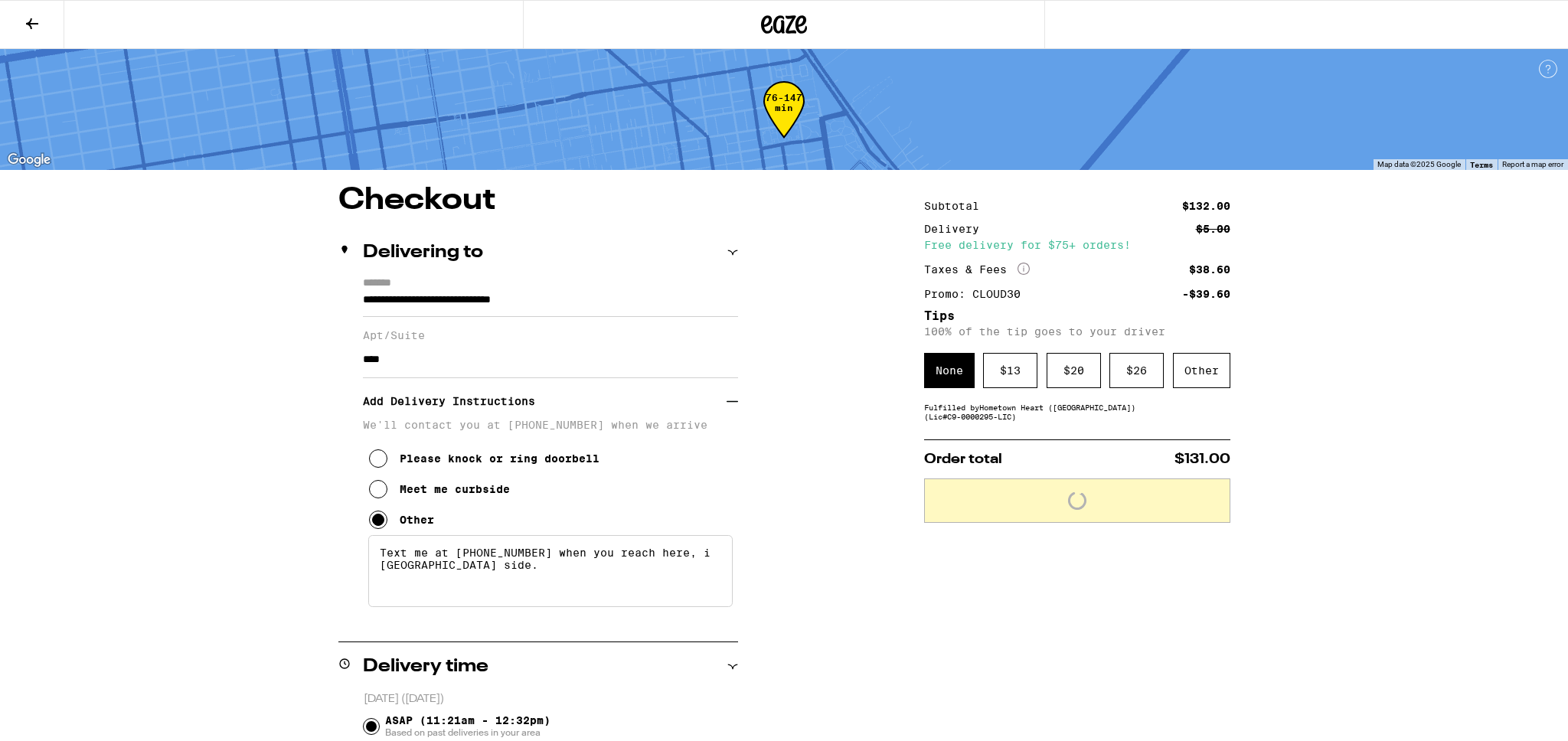
drag, startPoint x: 443, startPoint y: 576, endPoint x: 538, endPoint y: 576, distance: 95.0
click at [538, 576] on textarea "Text me at [PHONE_NUMBER] when you reach here, i [GEOGRAPHIC_DATA] side." at bounding box center [550, 571] width 364 height 72
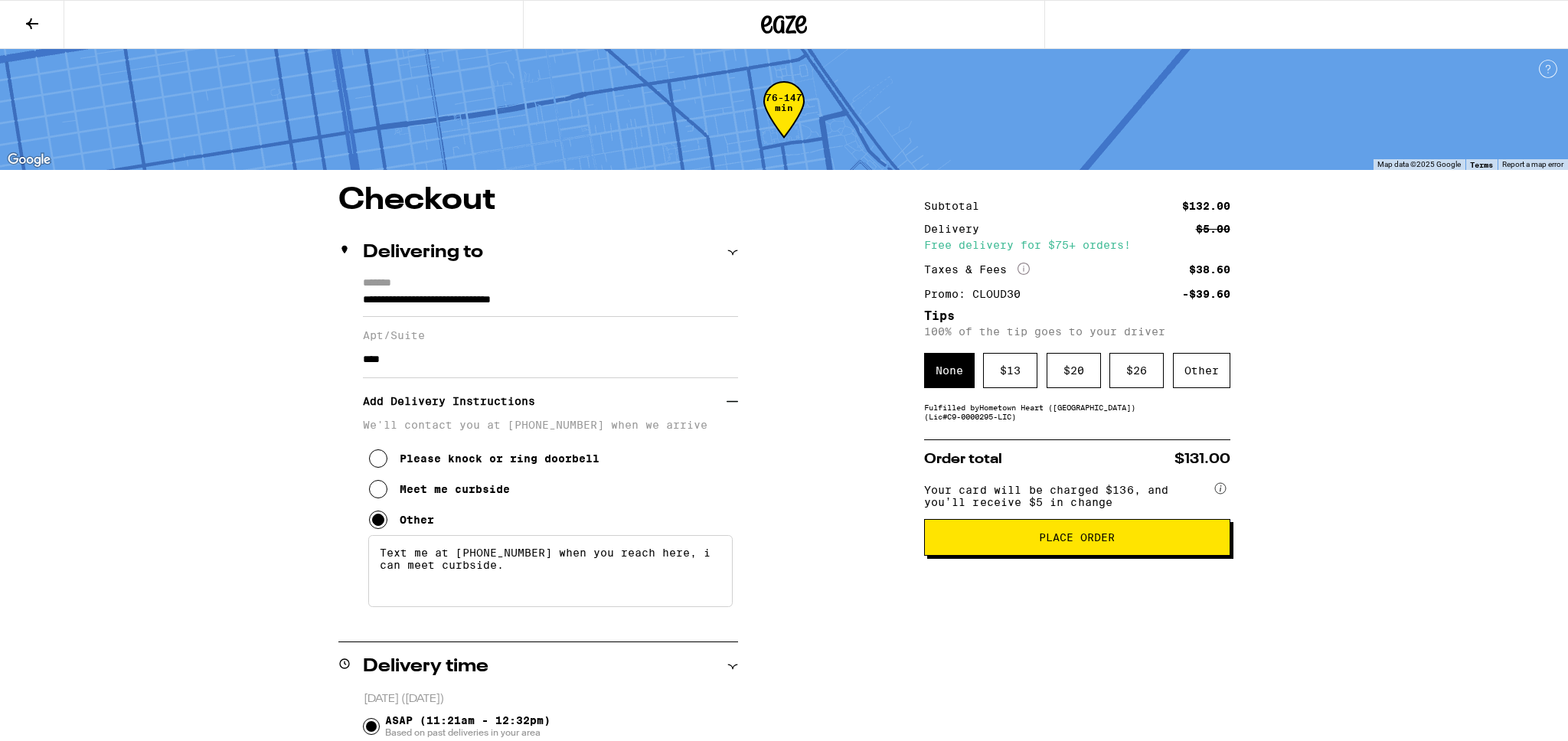
type textarea "Text me at [PHONE_NUMBER] when you reach here, i can meet curbside."
click at [1100, 542] on span "Place Order" at bounding box center [1077, 536] width 76 height 11
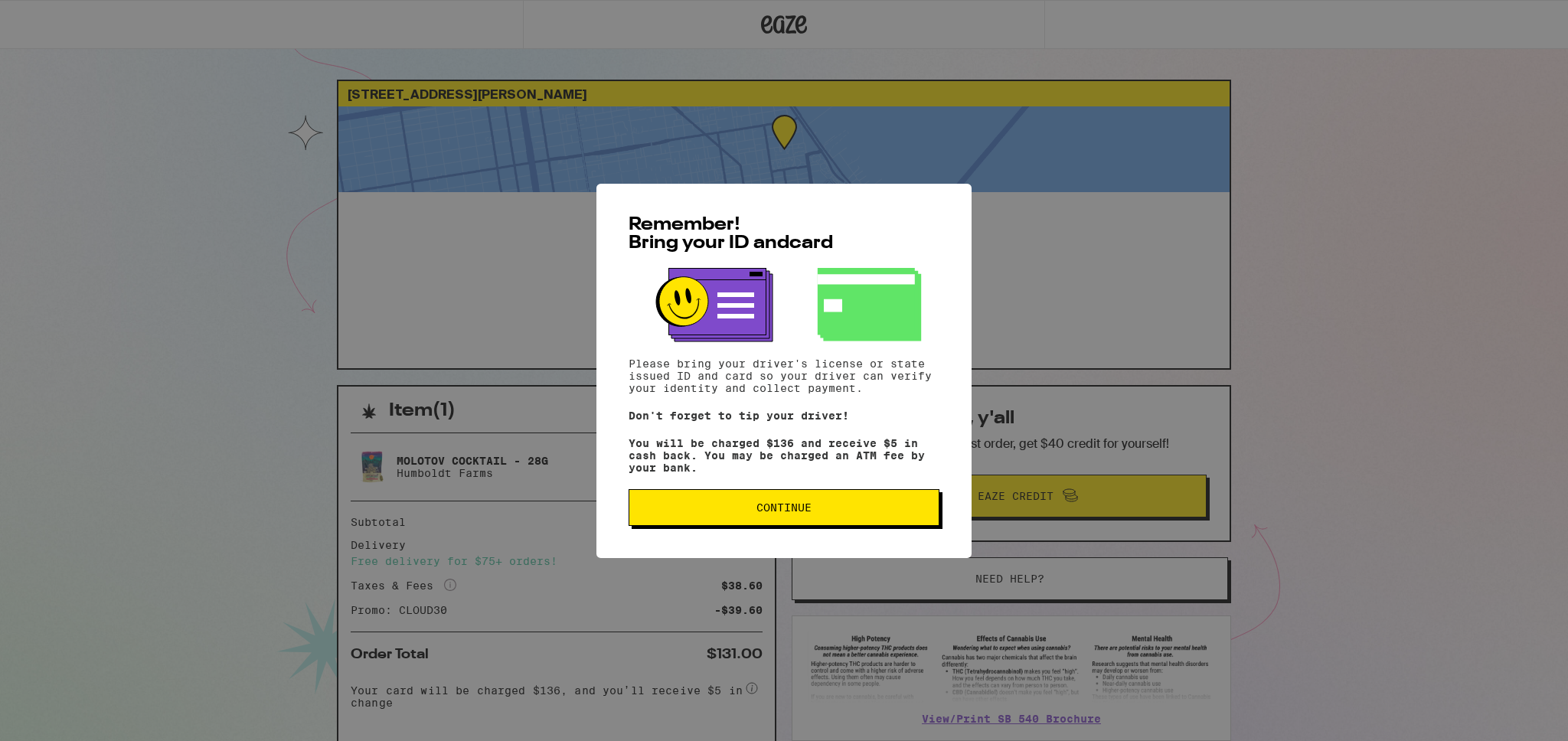
click at [780, 513] on span "Continue" at bounding box center [783, 507] width 55 height 11
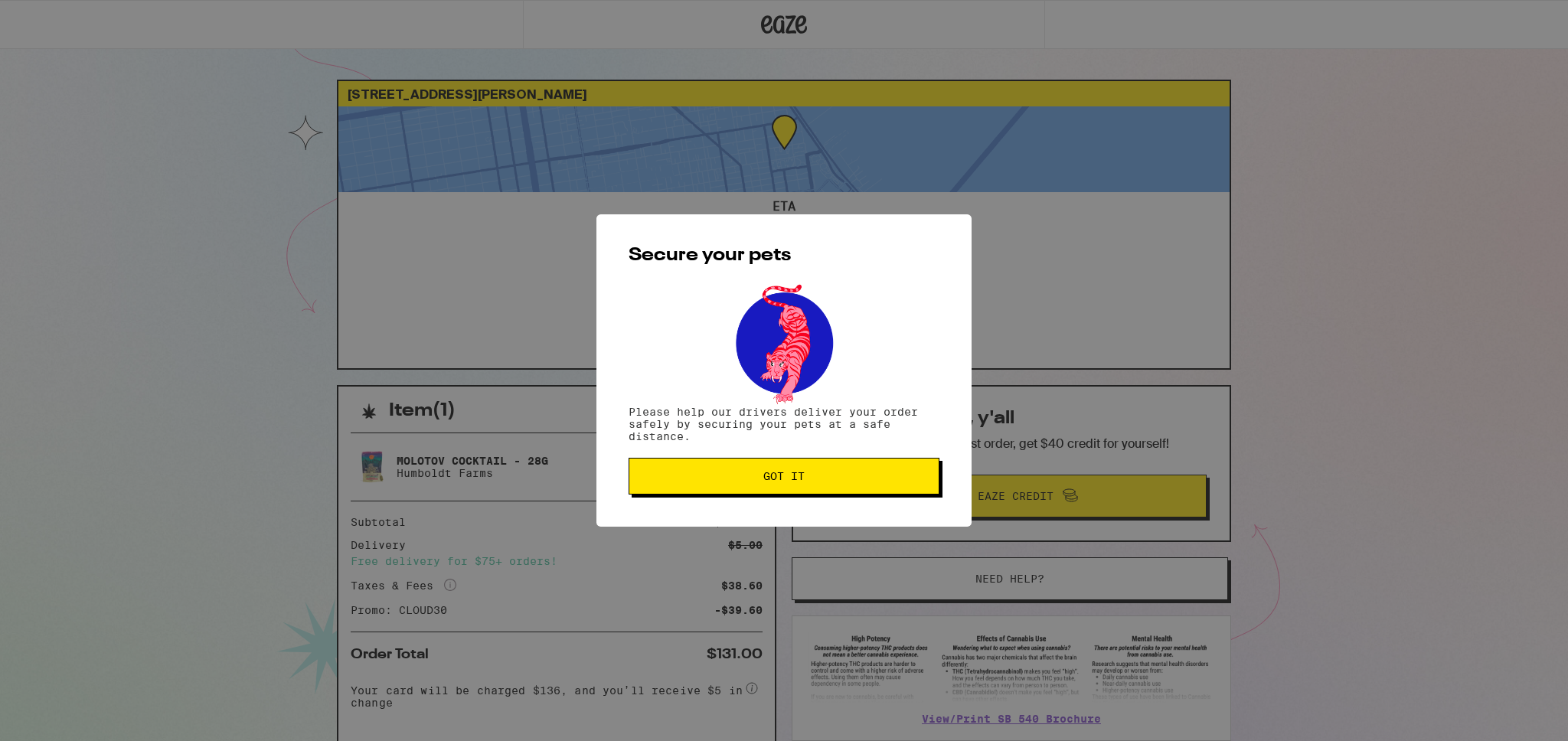
click at [782, 480] on span "Got it" at bounding box center [784, 476] width 41 height 11
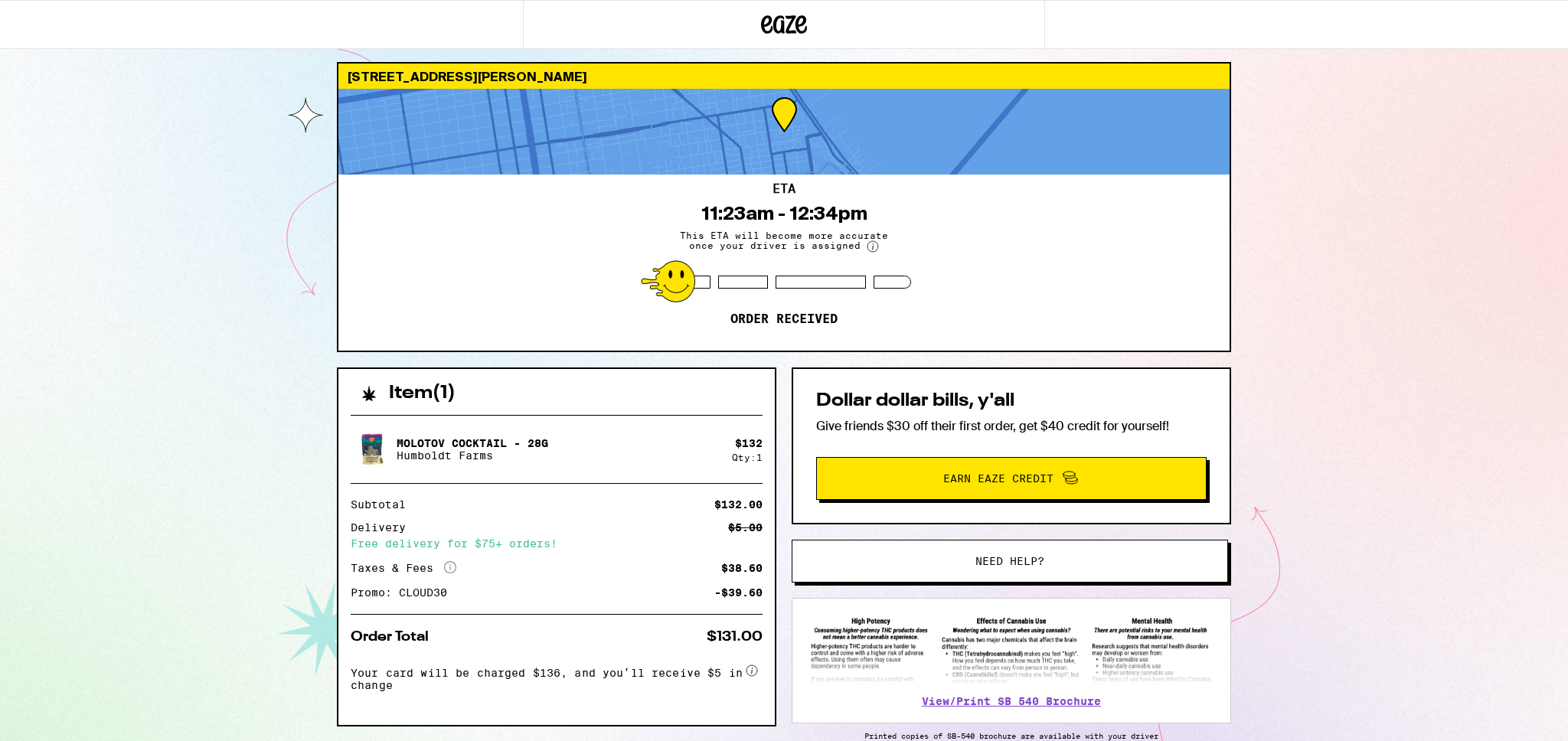
scroll to position [4, 0]
